Goal: Transaction & Acquisition: Purchase product/service

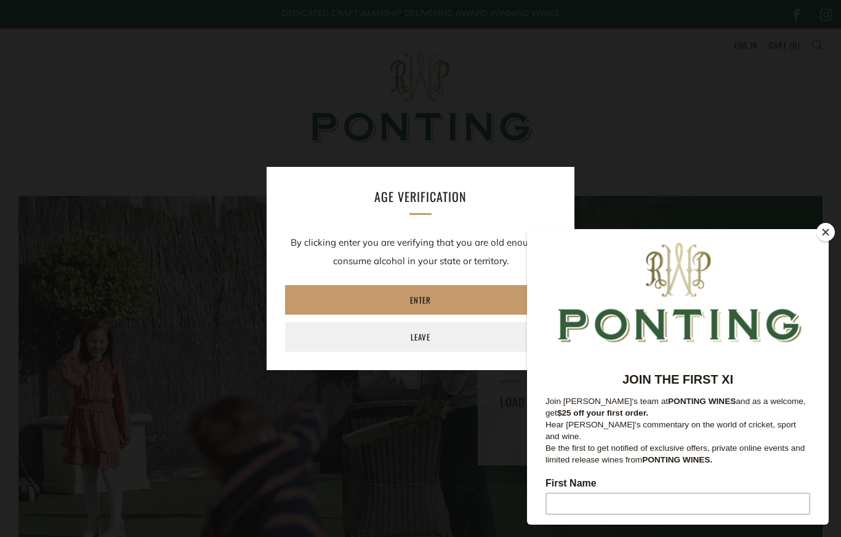
click at [432, 305] on link "Enter" at bounding box center [420, 300] width 271 height 30
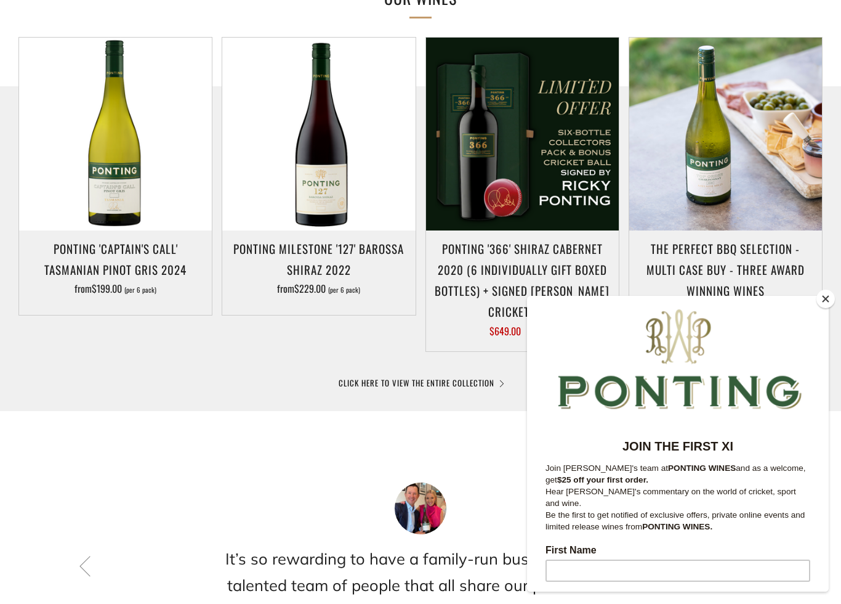
scroll to position [626, 0]
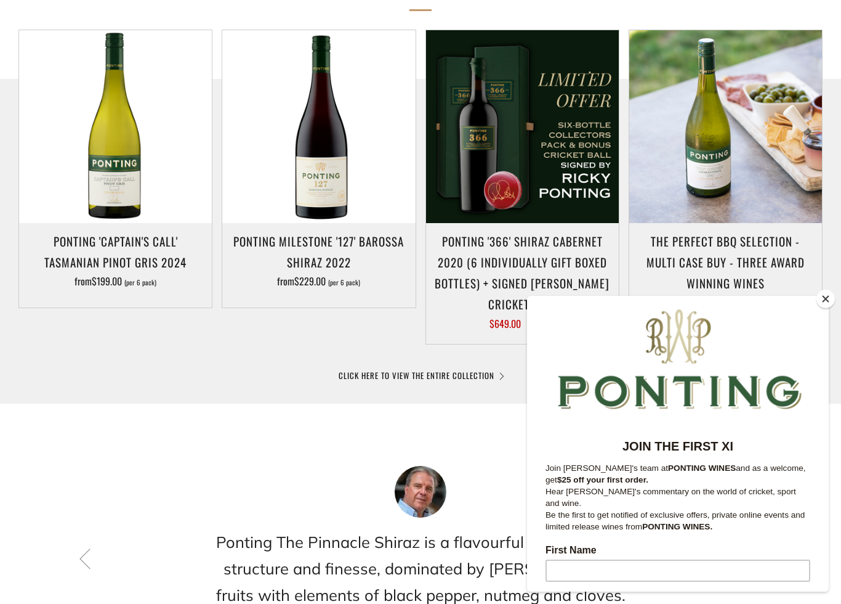
click at [357, 291] on div "Ponting Milestone '127' Barossa Shiraz 2022 from $229.00 (per 6 pack)" at bounding box center [318, 261] width 193 height 62
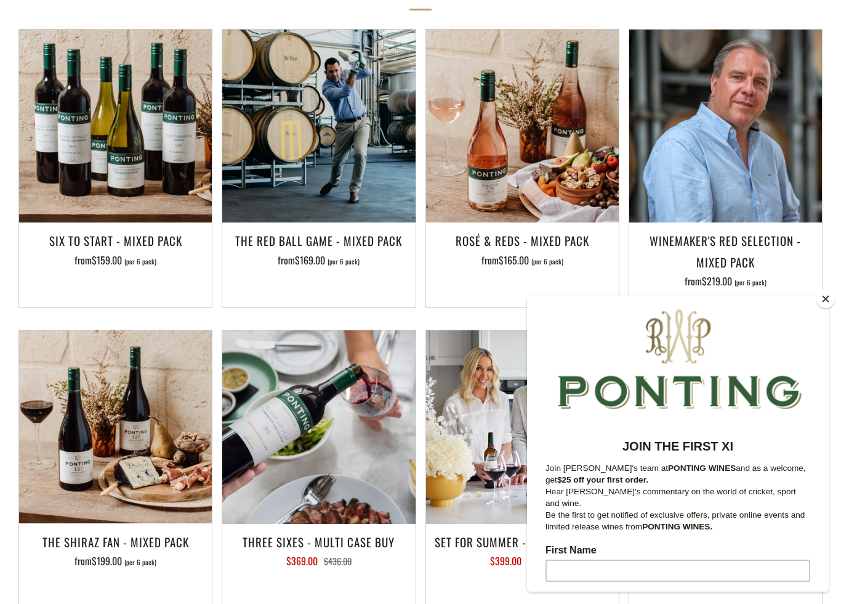
scroll to position [1123, 0]
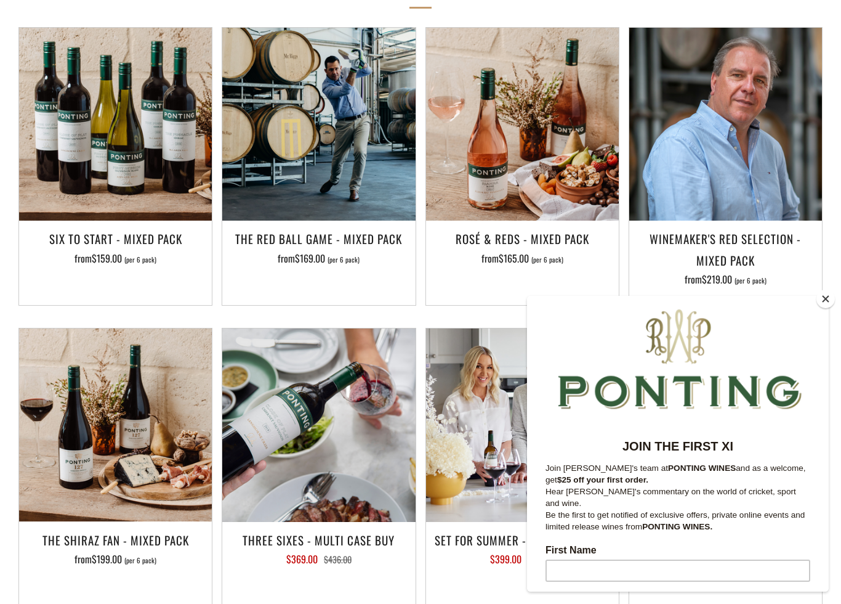
click at [135, 132] on img at bounding box center [115, 124] width 193 height 193
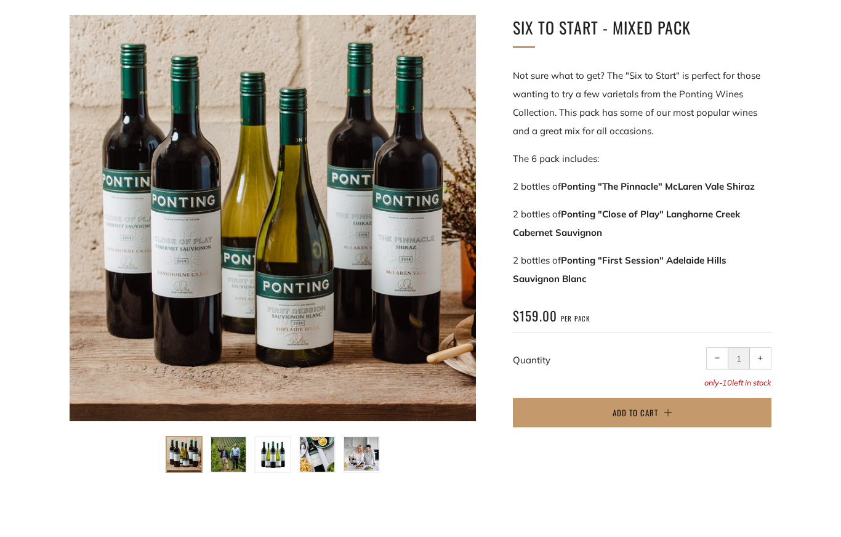
scroll to position [198, 0]
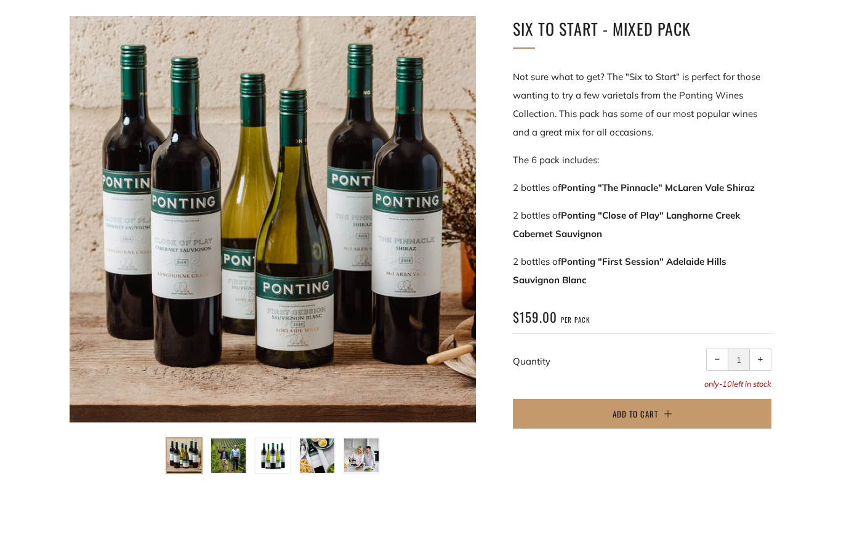
click at [334, 278] on div at bounding box center [273, 219] width 406 height 406
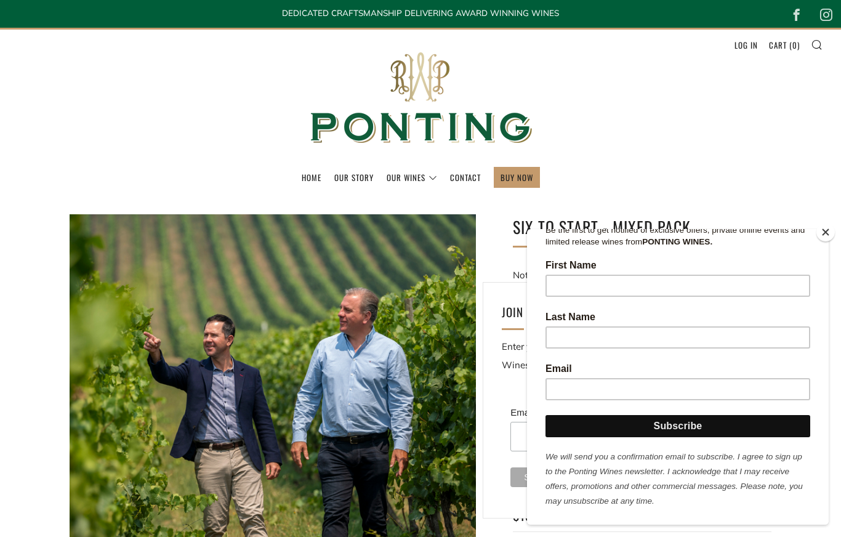
scroll to position [218, 0]
